Goal: Check status

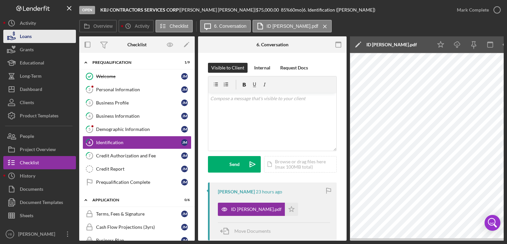
scroll to position [1, 0]
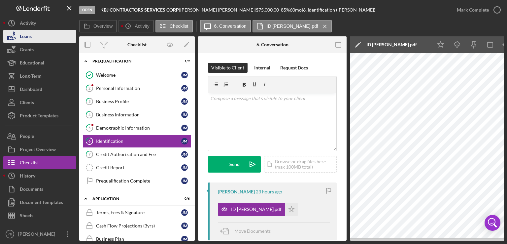
click at [34, 39] on button "Loans" at bounding box center [39, 36] width 73 height 13
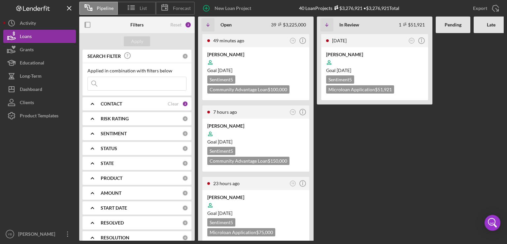
click at [348, 156] on Review "[DATE] DO Icon/Info [PERSON_NAME] Goal [DATE] Sentiment 5 Microloan Application…" at bounding box center [375, 136] width 116 height 207
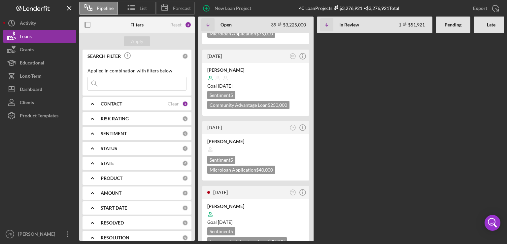
scroll to position [211, 0]
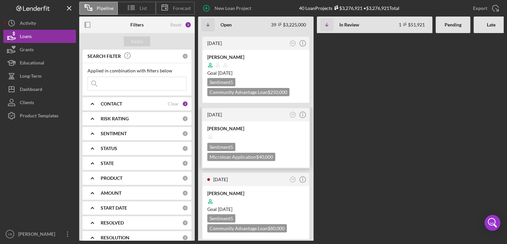
click at [277, 144] on div "Sentiment 5 Microloan Application $40,000" at bounding box center [255, 152] width 97 height 18
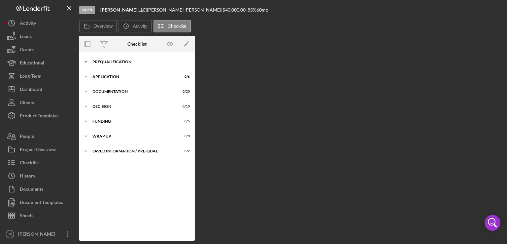
click at [112, 61] on div "Prequalification" at bounding box center [140, 62] width 94 height 4
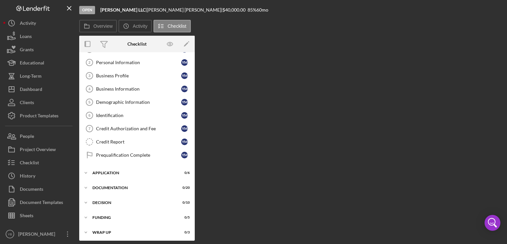
scroll to position [31, 0]
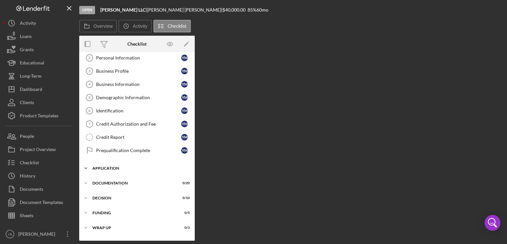
click at [123, 166] on div "Application" at bounding box center [140, 168] width 94 height 4
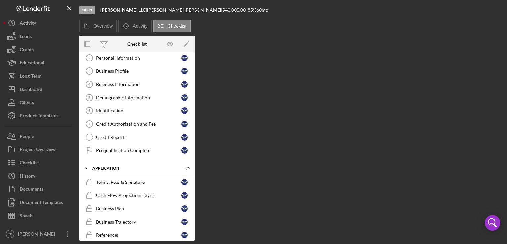
drag, startPoint x: 192, startPoint y: 121, endPoint x: 194, endPoint y: 153, distance: 31.4
click at [194, 153] on div "Icon/Expander Prequalification 0 / 9 Welcome 1 Welcome Y M Personal Information…" at bounding box center [137, 146] width 116 height 188
